Goal: Understand process/instructions: Learn how to perform a task or action

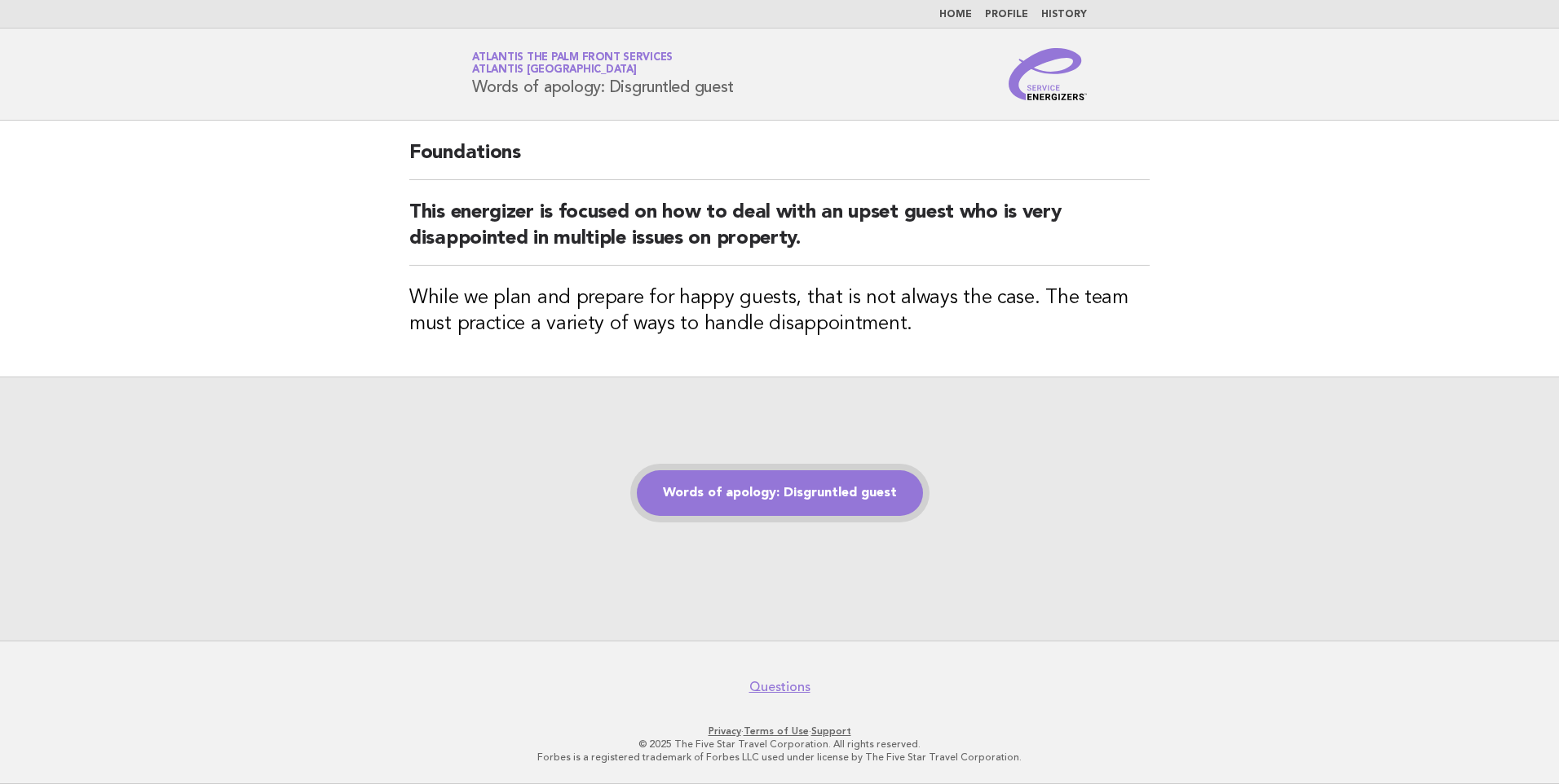
click at [817, 498] on link "Words of apology: Disgruntled guest" at bounding box center [780, 493] width 287 height 46
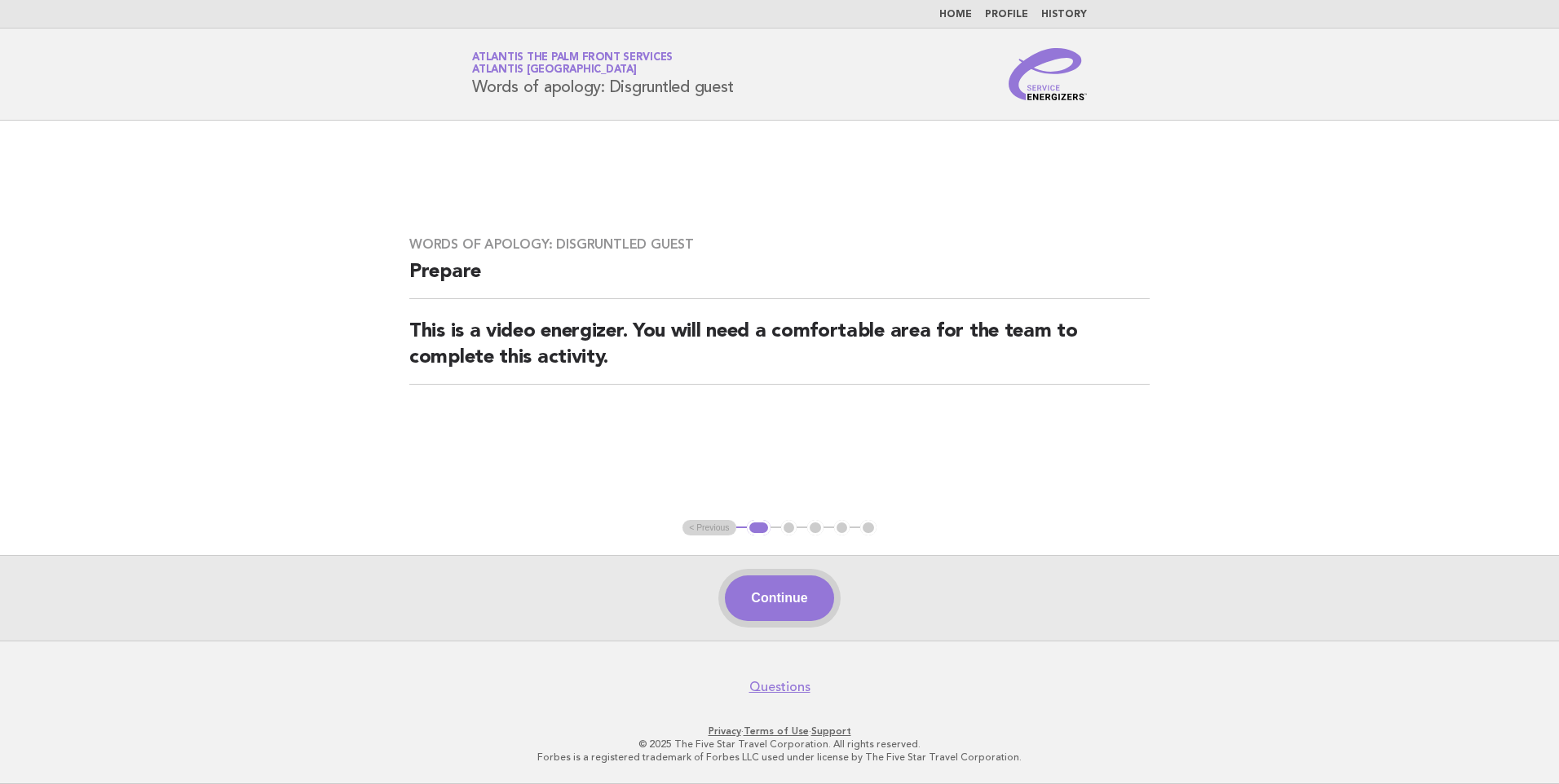
click at [791, 588] on button "Continue" at bounding box center [779, 598] width 109 height 46
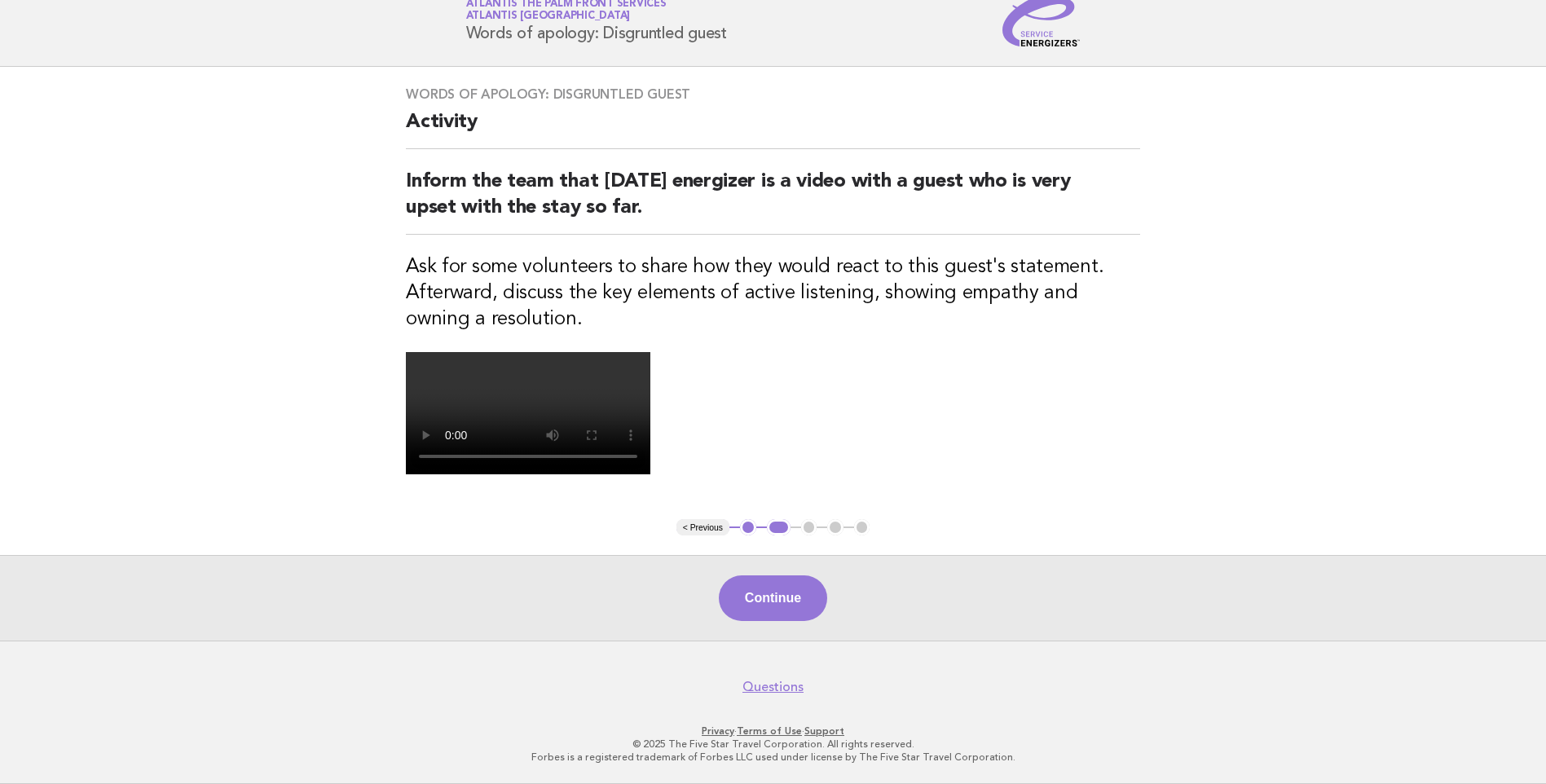
scroll to position [244, 0]
click at [789, 621] on button "Continue" at bounding box center [773, 598] width 109 height 46
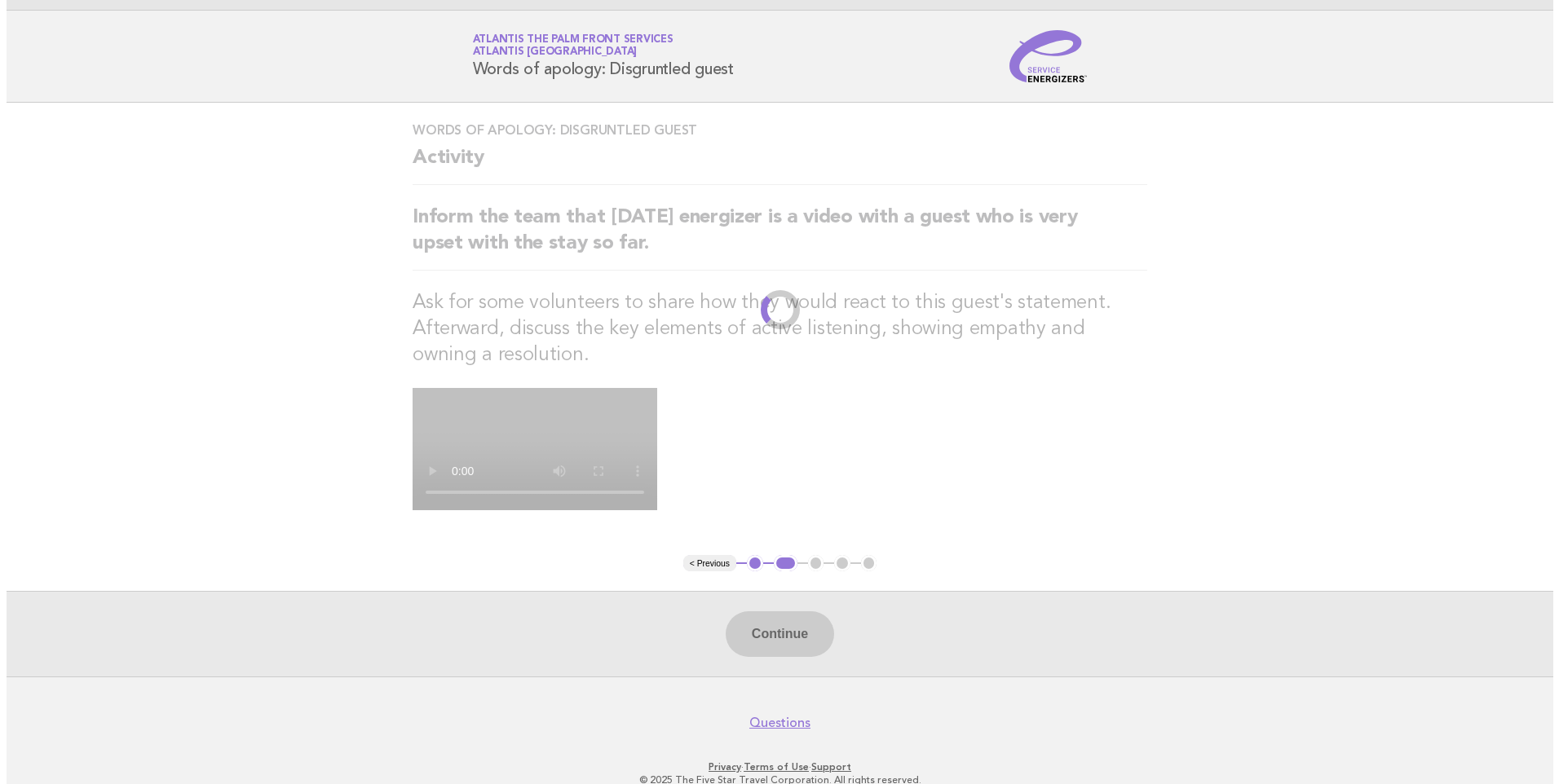
scroll to position [0, 0]
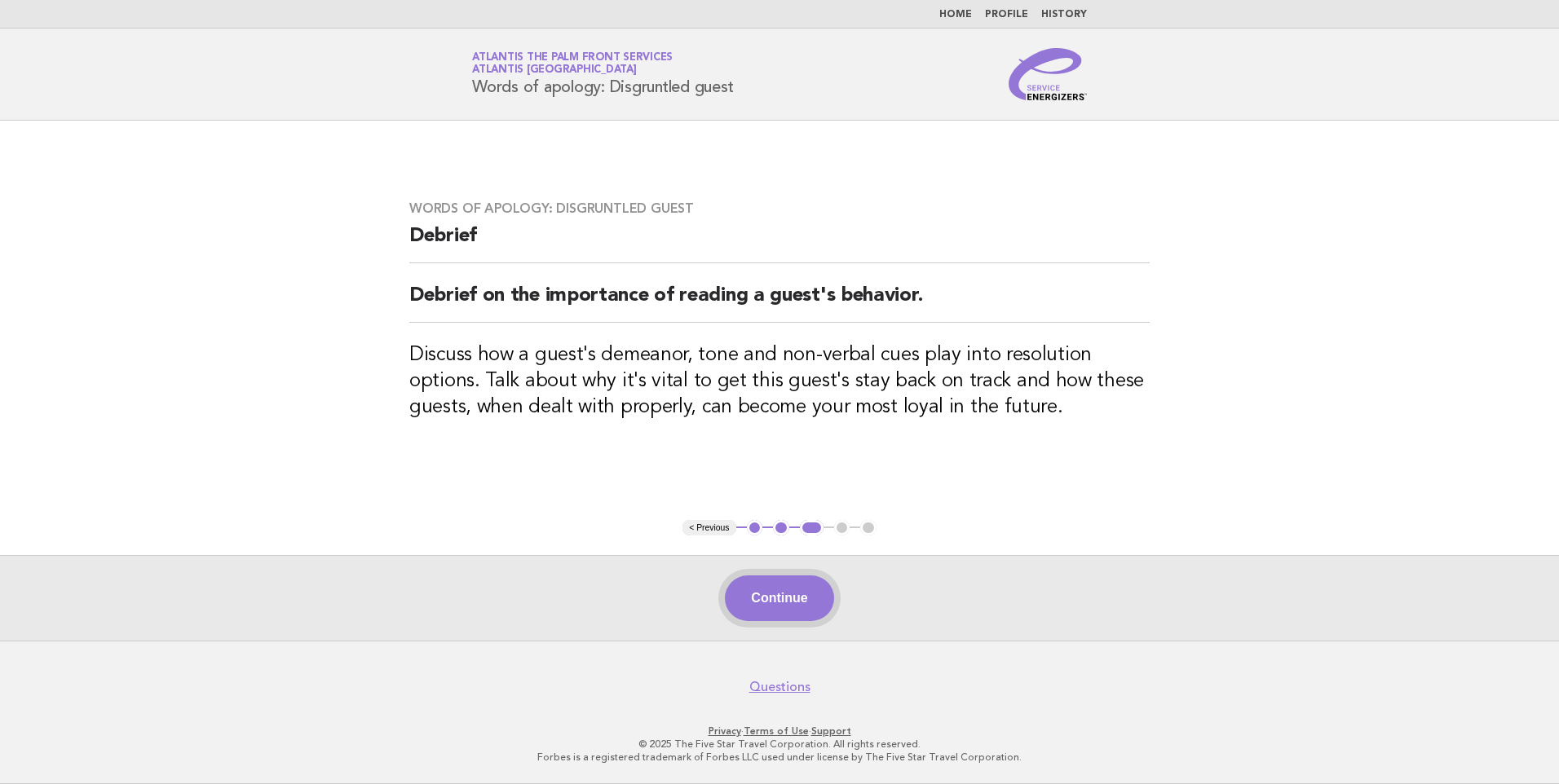
click at [777, 602] on button "Continue" at bounding box center [779, 598] width 109 height 46
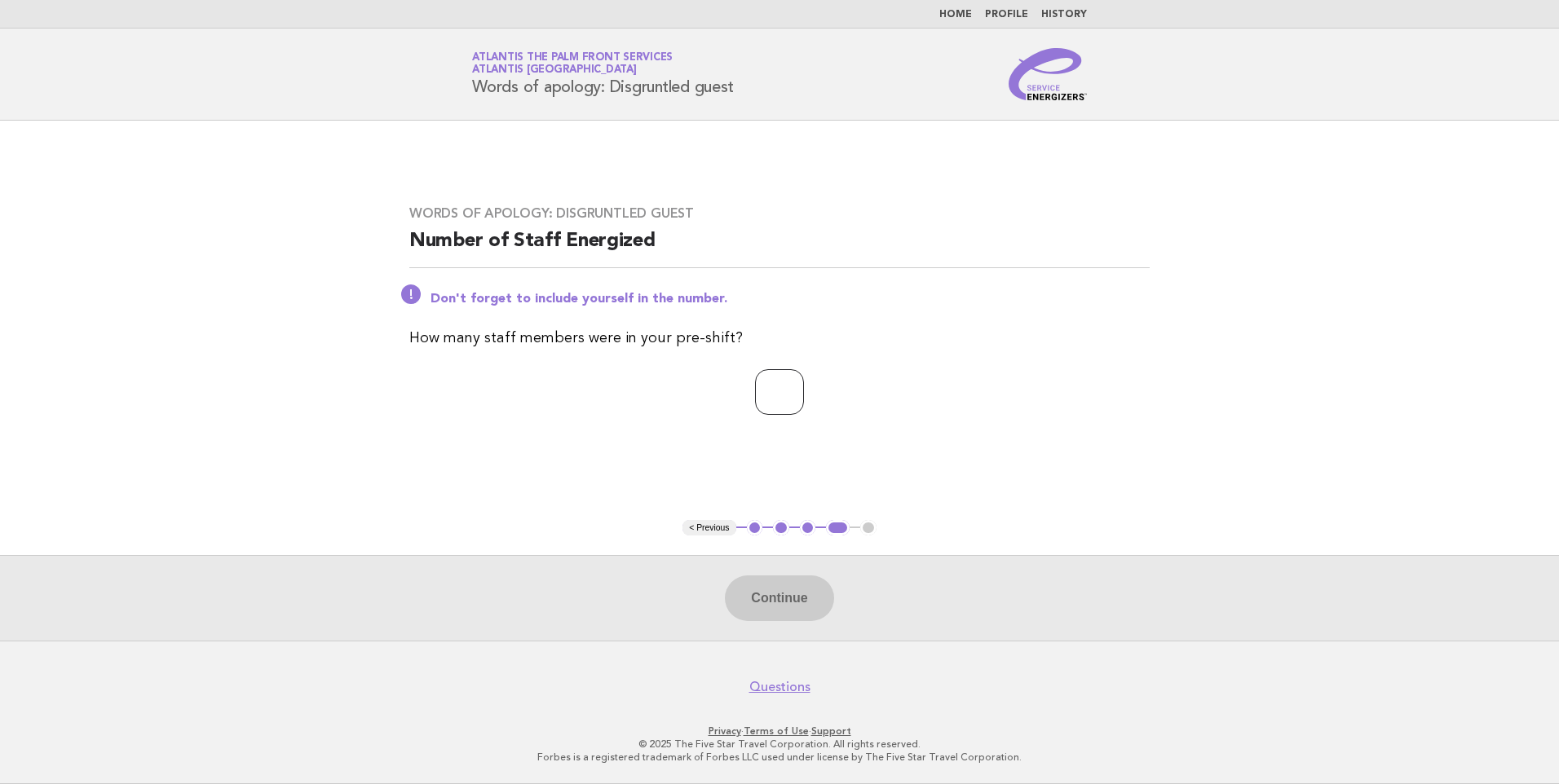
click at [755, 399] on input "number" at bounding box center [780, 392] width 49 height 46
type input "*"
click at [771, 599] on button "Continue" at bounding box center [779, 598] width 109 height 46
